Goal: Information Seeking & Learning: Learn about a topic

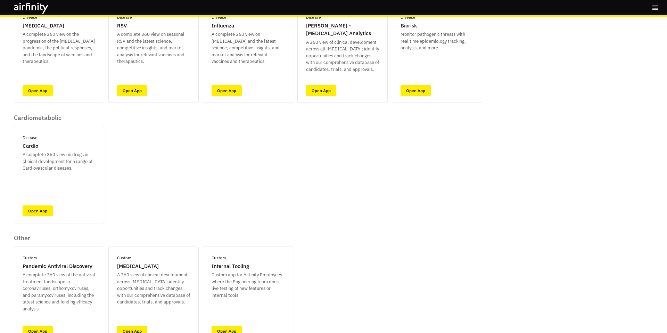
scroll to position [110, 0]
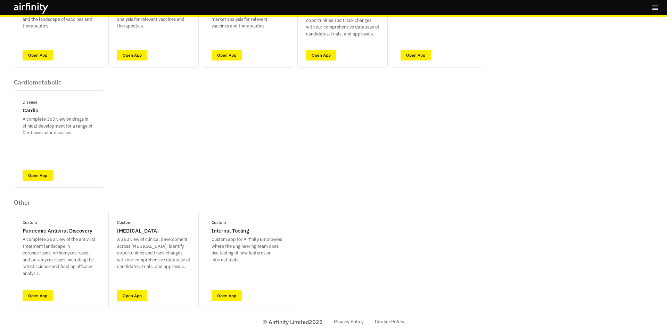
click at [122, 297] on link "Open App" at bounding box center [132, 295] width 30 height 11
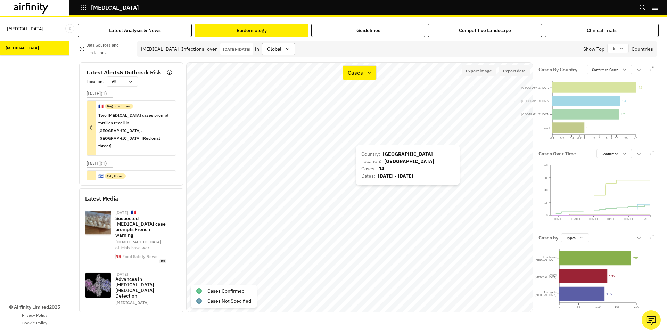
click at [357, 146] on div "Country : Spain Location : Spain Cases : 14 Dates : Jan 6, 2025 - Aug 31, 2025" at bounding box center [408, 165] width 104 height 40
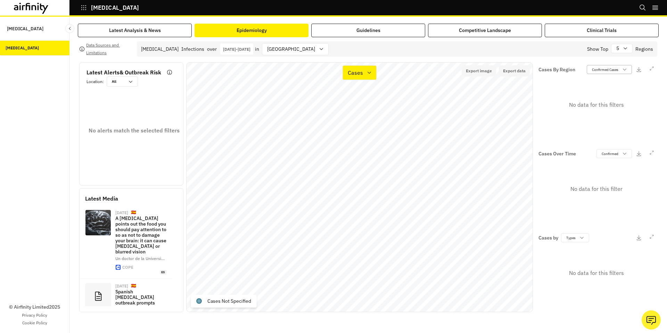
drag, startPoint x: 597, startPoint y: 69, endPoint x: 600, endPoint y: 75, distance: 6.8
click at [597, 69] on p "Confirmed Cases" at bounding box center [605, 69] width 26 height 5
click at [606, 107] on p "Not Specified" at bounding box center [603, 106] width 22 height 5
